Goal: Task Accomplishment & Management: Manage account settings

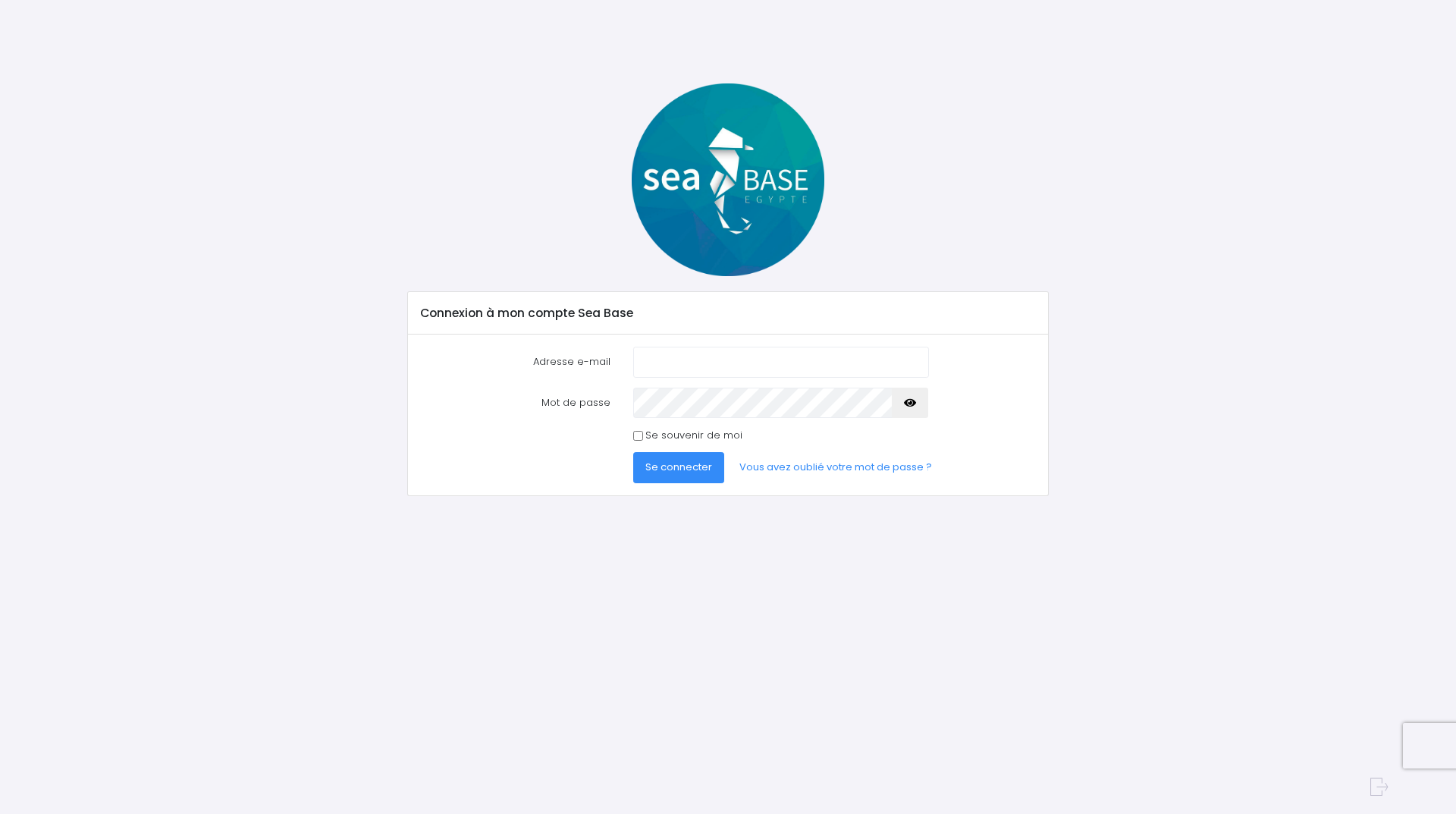
type input "patrick1andrieu@gmail.com"
click at [684, 474] on span "Se connecter" at bounding box center [679, 466] width 67 height 14
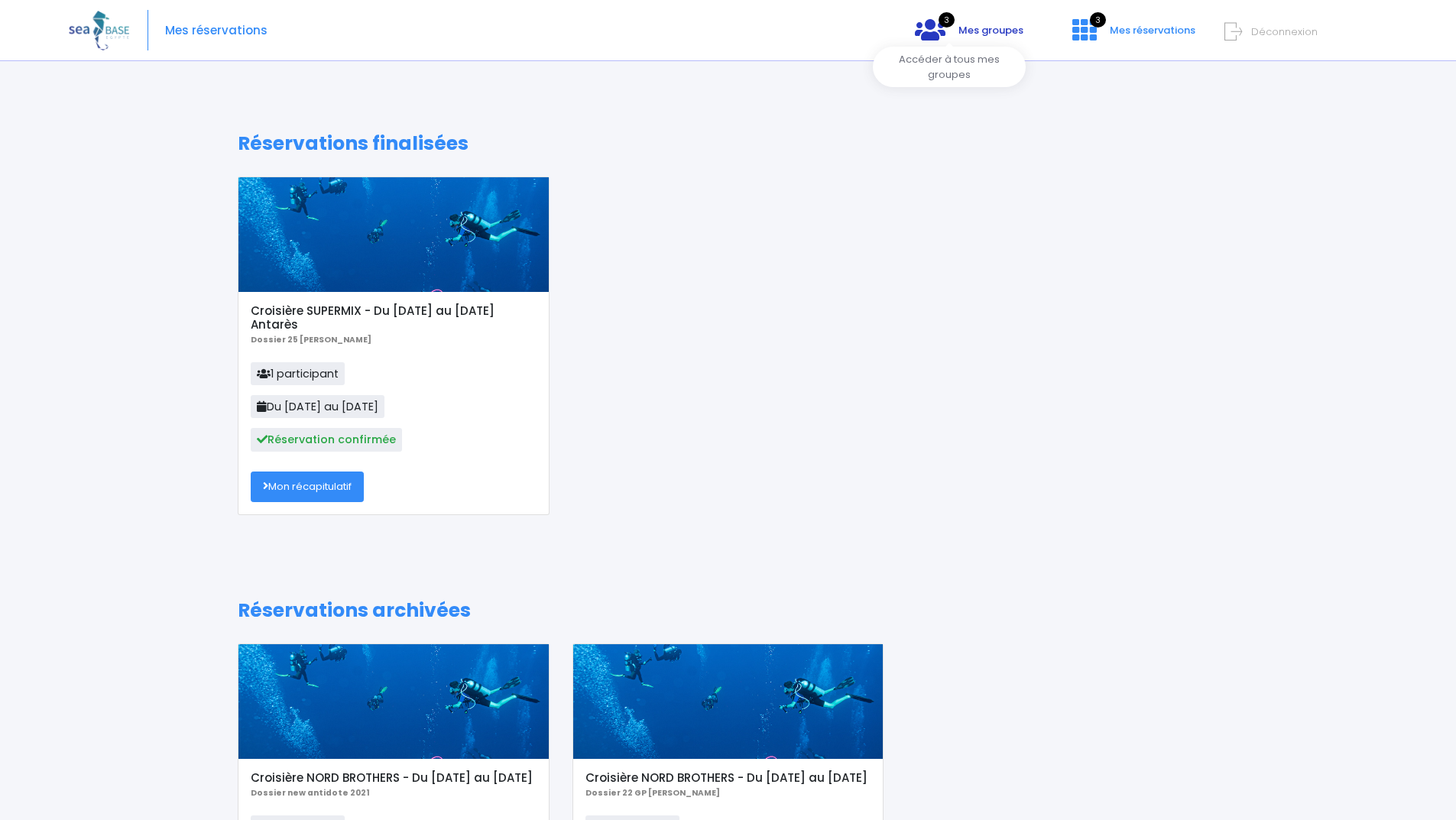
click at [918, 27] on icon at bounding box center [929, 30] width 31 height 24
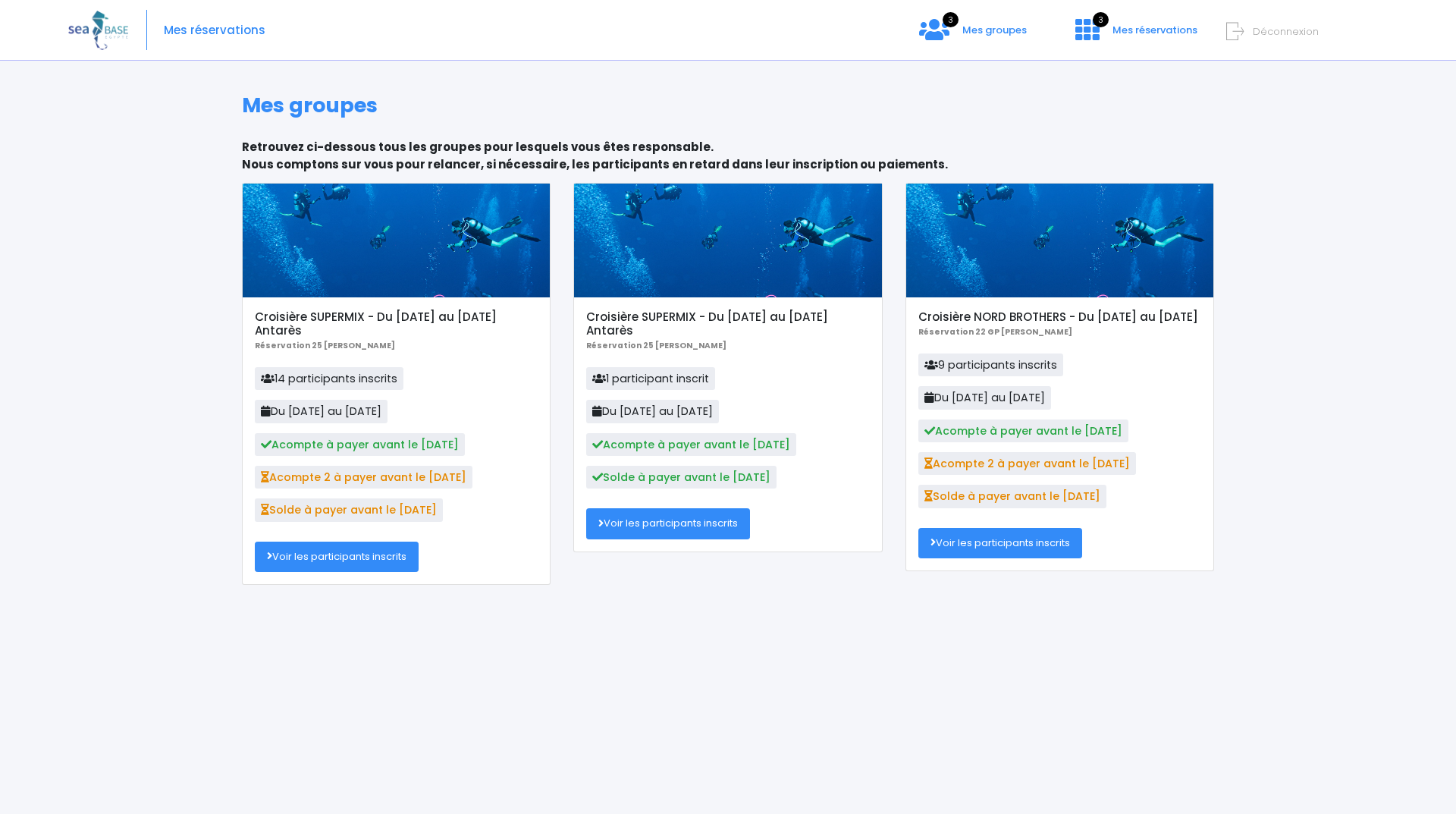
click at [350, 567] on link "Voir les participants inscrits" at bounding box center [337, 556] width 164 height 31
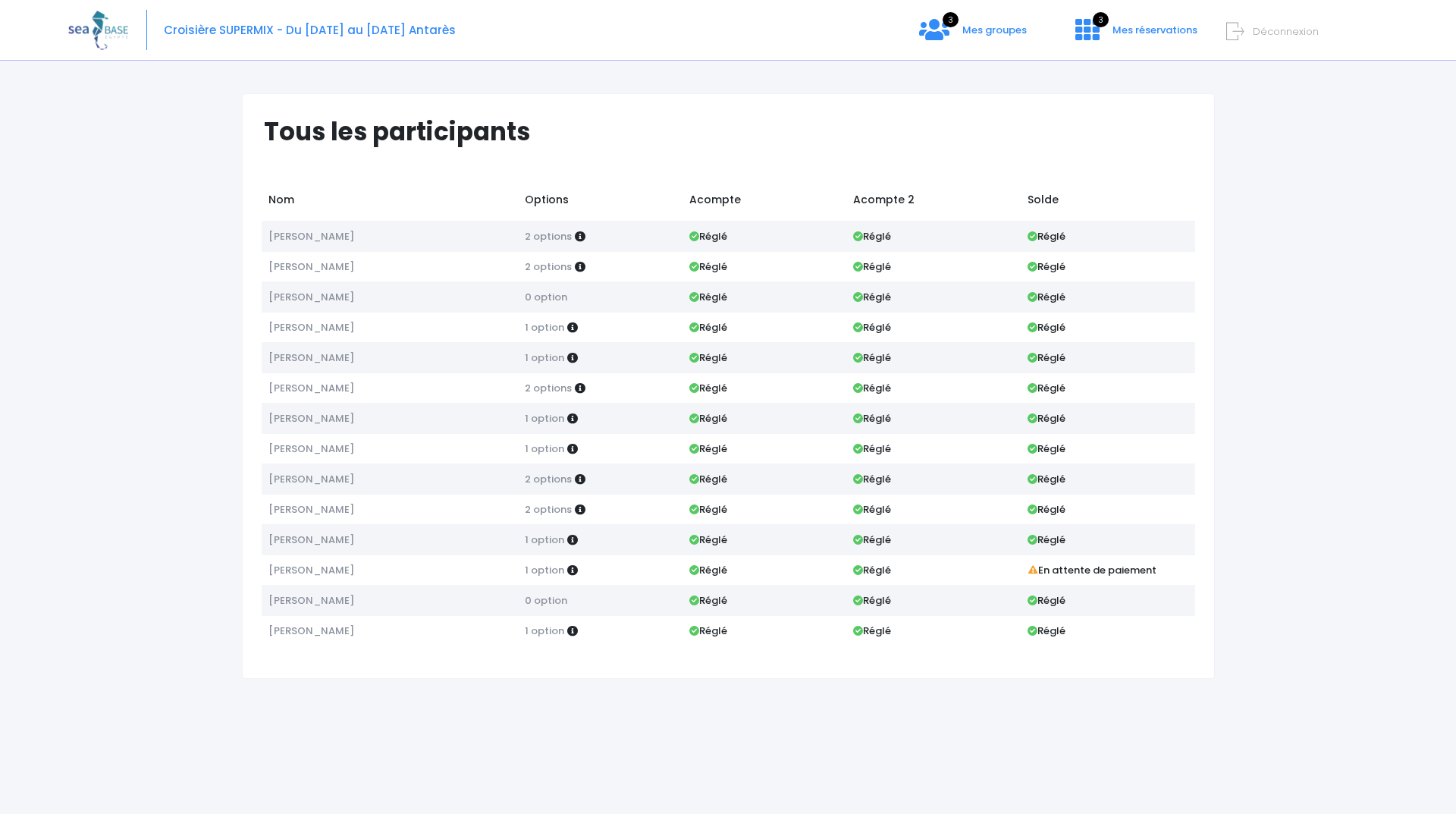
click at [1253, 33] on span "Déconnexion" at bounding box center [1286, 31] width 66 height 14
